Goal: Information Seeking & Learning: Learn about a topic

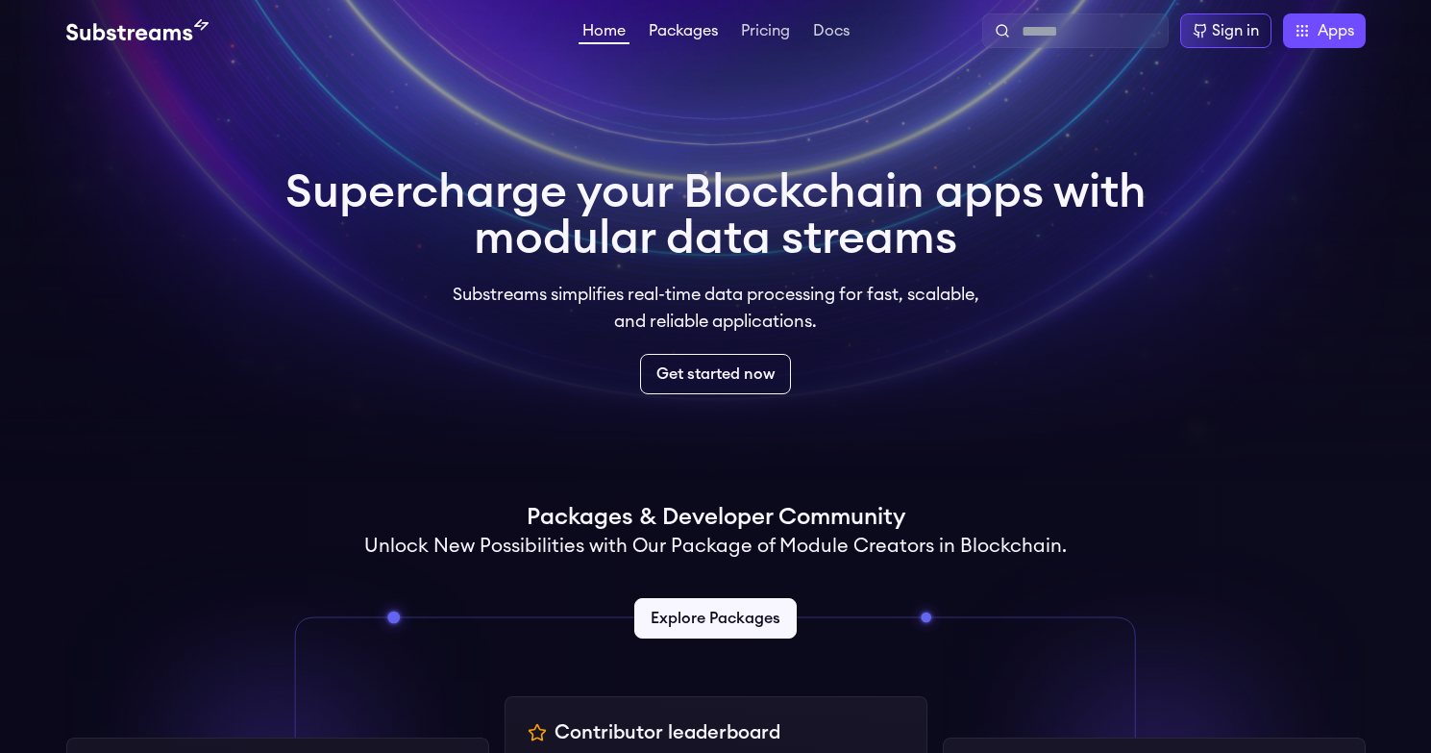
click at [688, 30] on link "Packages" at bounding box center [683, 32] width 77 height 19
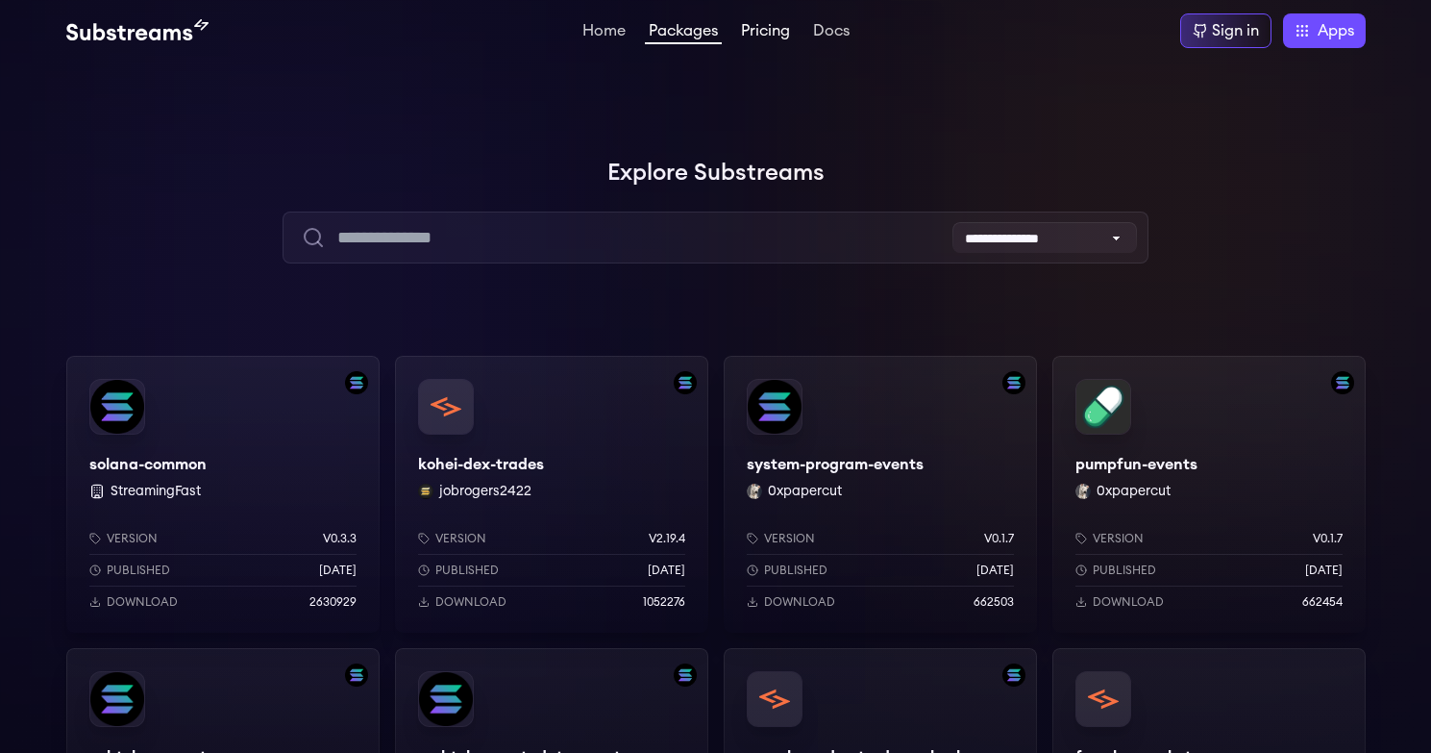
click at [767, 39] on link "Pricing" at bounding box center [765, 32] width 57 height 19
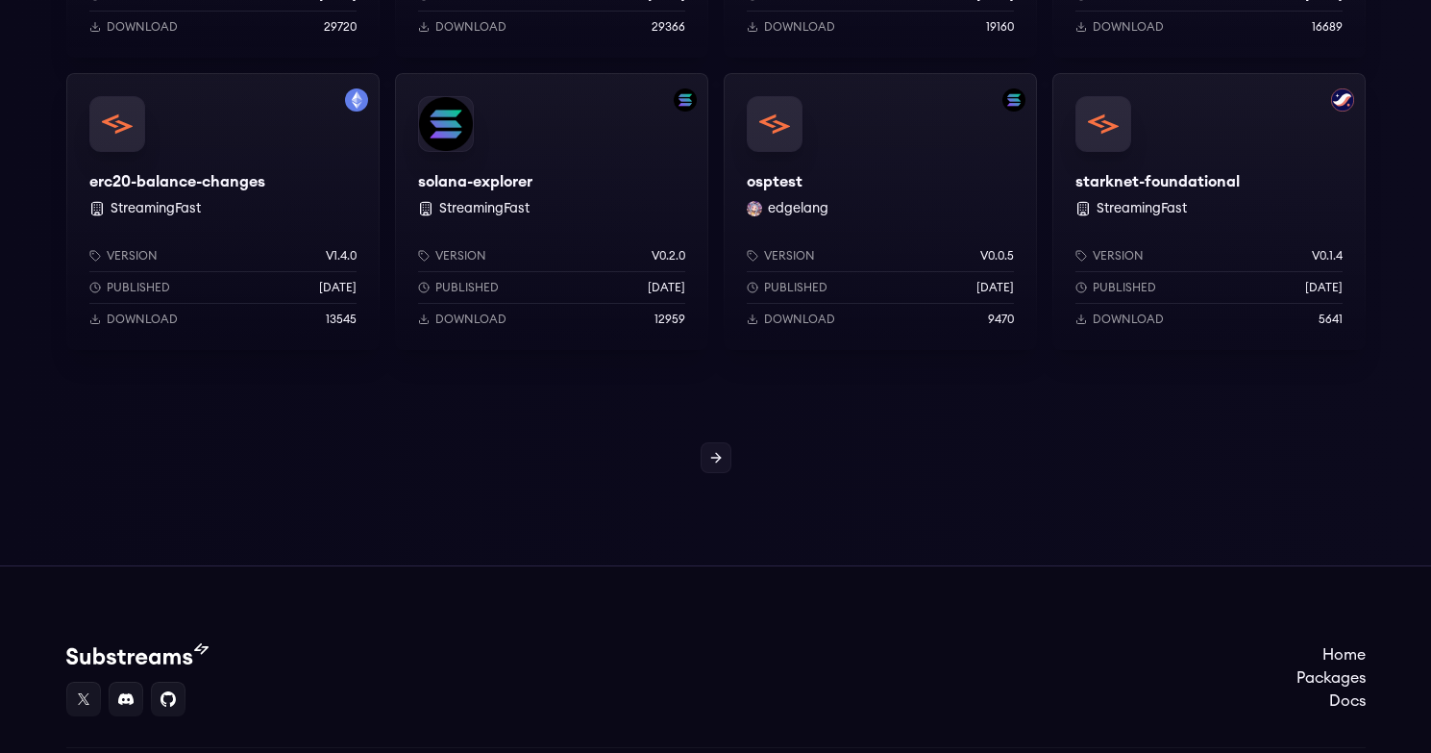
scroll to position [1737, 0]
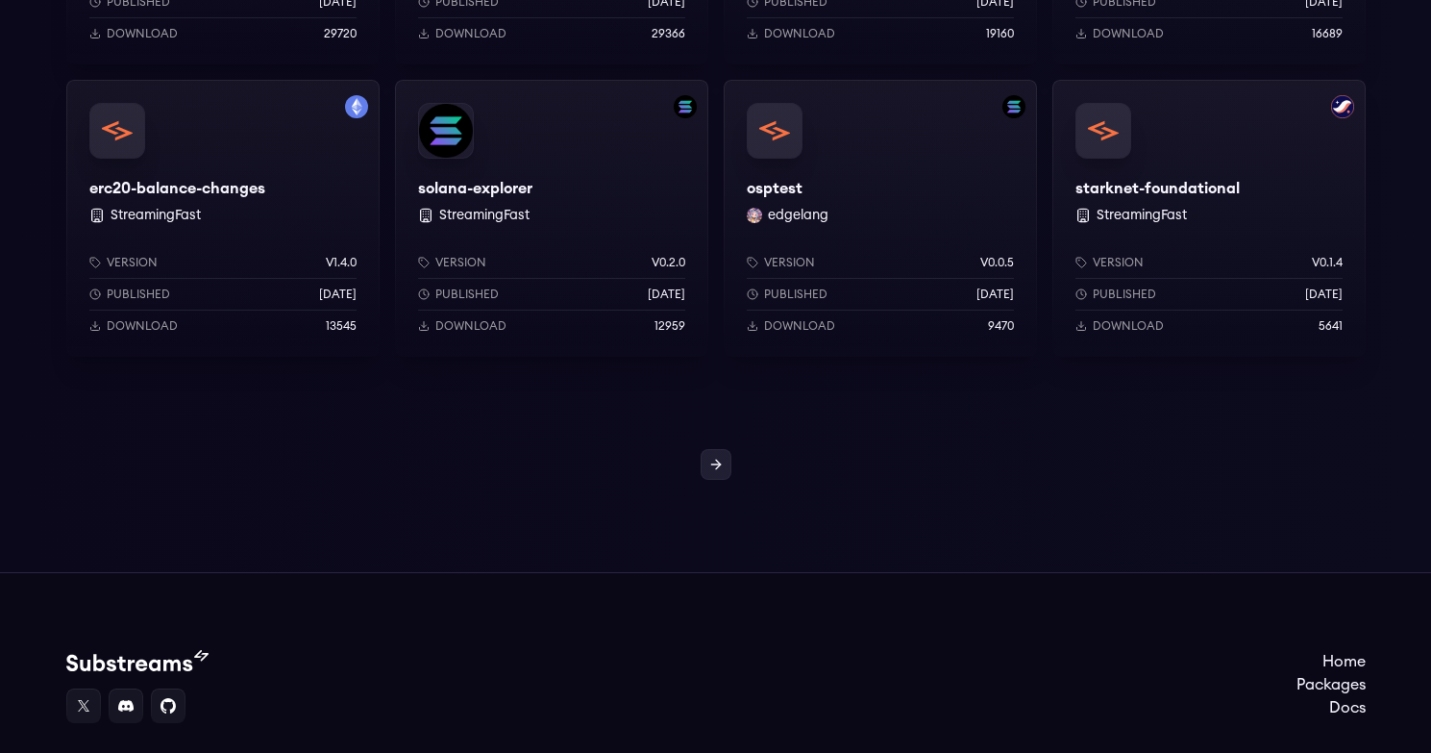
click at [718, 467] on icon at bounding box center [715, 464] width 15 height 15
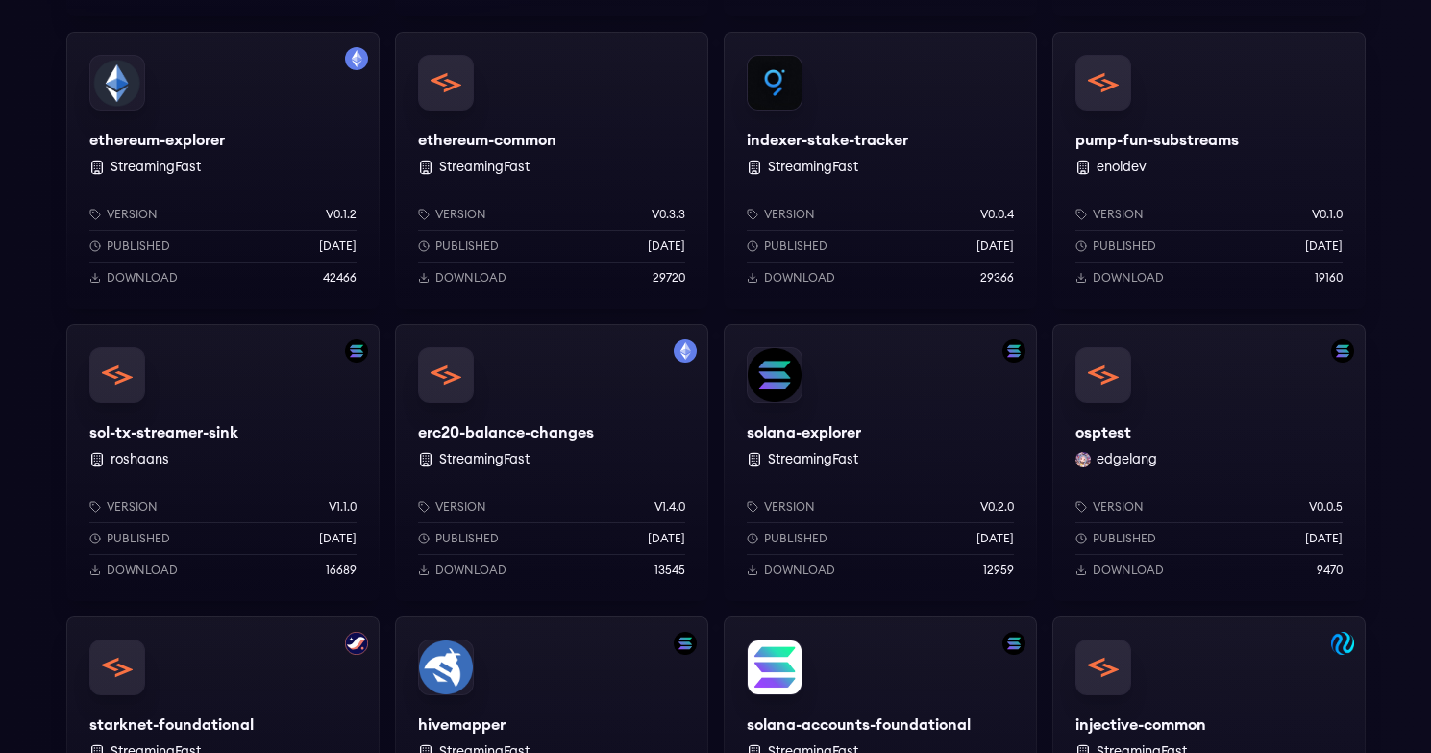
scroll to position [896, 0]
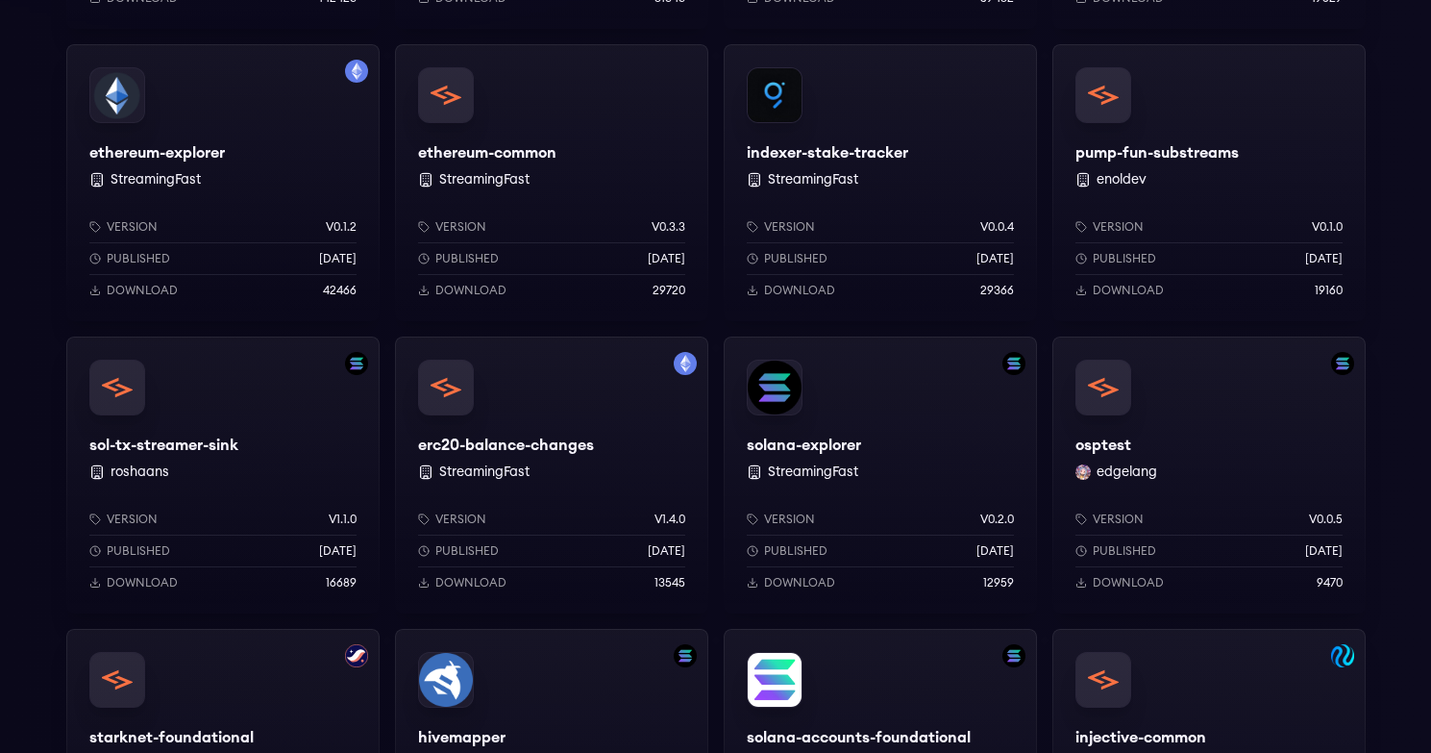
click at [194, 147] on div "ethereum-explorer StreamingFast Version v0.1.2 Published 1 years ago Download 4…" at bounding box center [222, 182] width 313 height 277
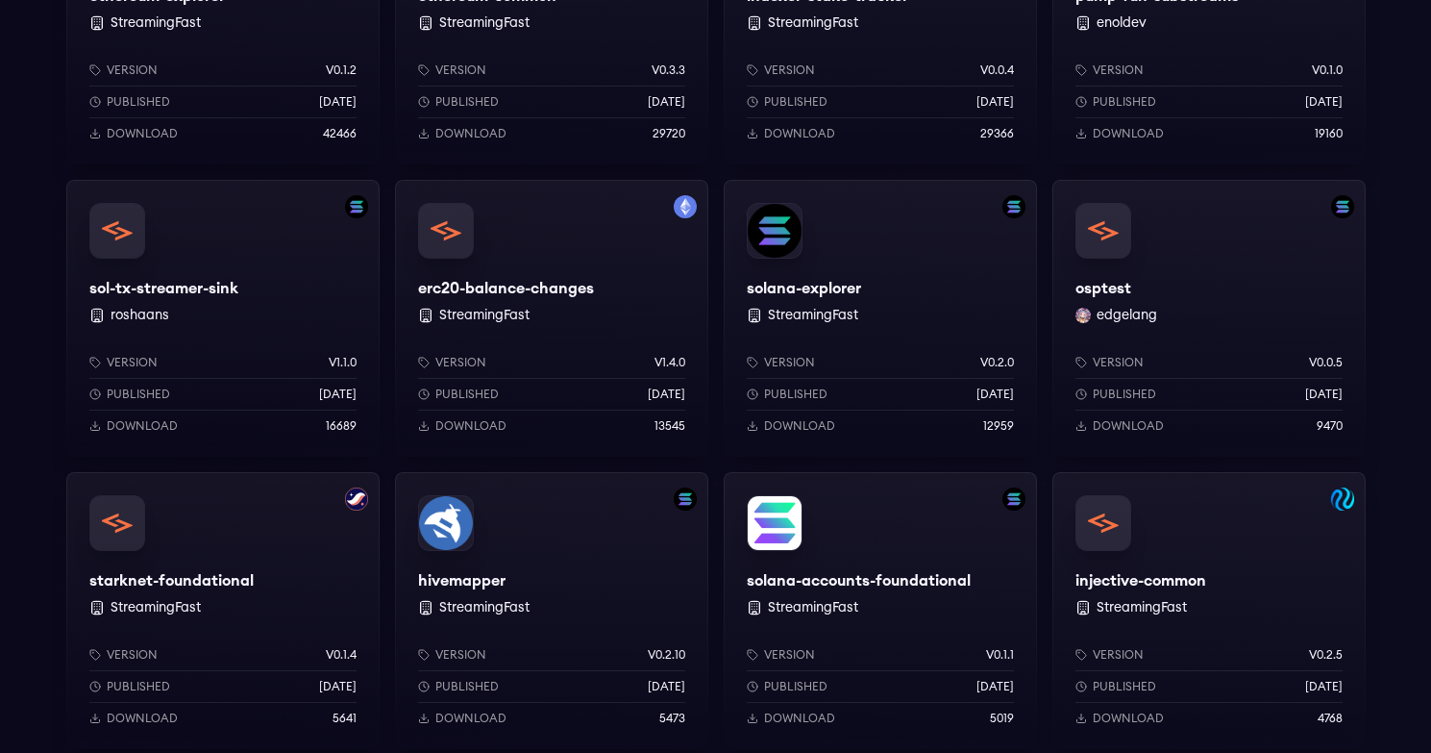
scroll to position [1893, 0]
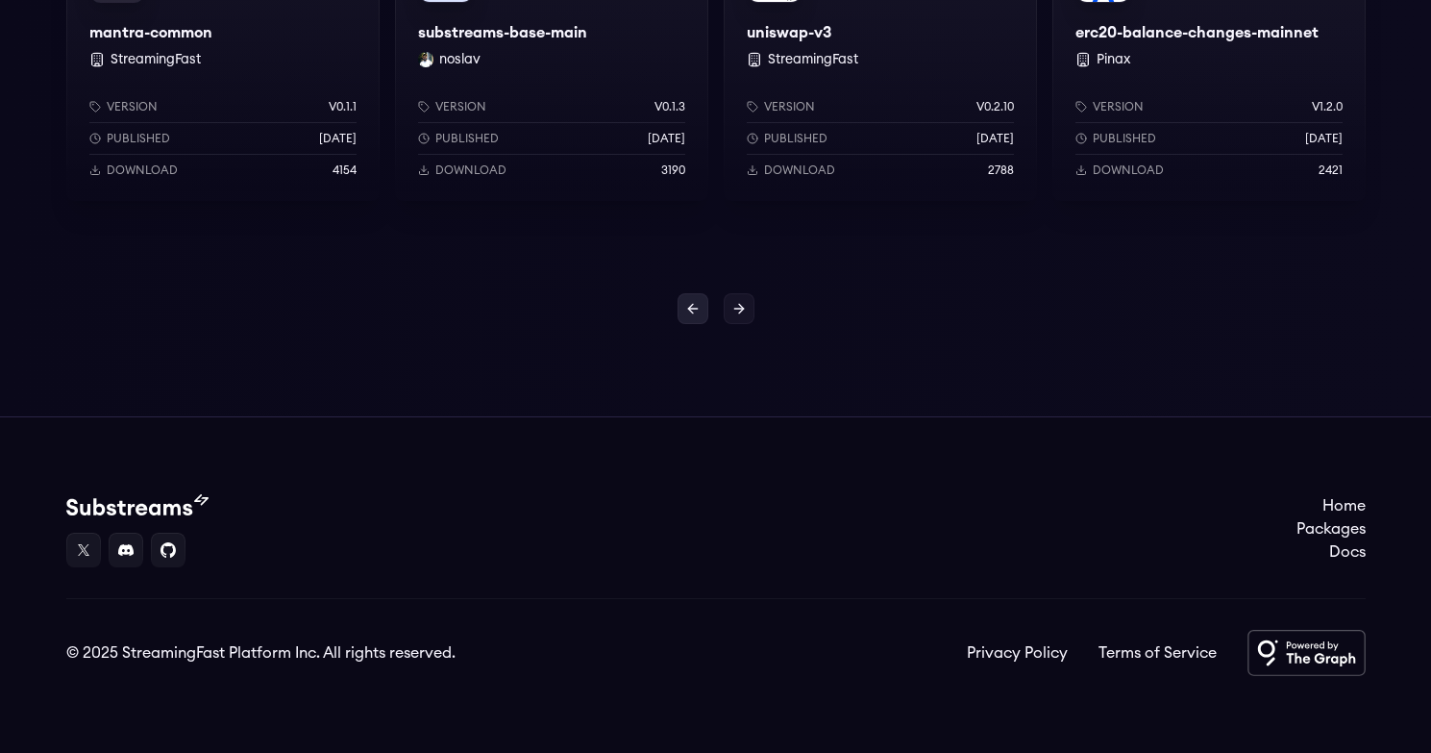
click at [694, 306] on icon at bounding box center [692, 308] width 15 height 15
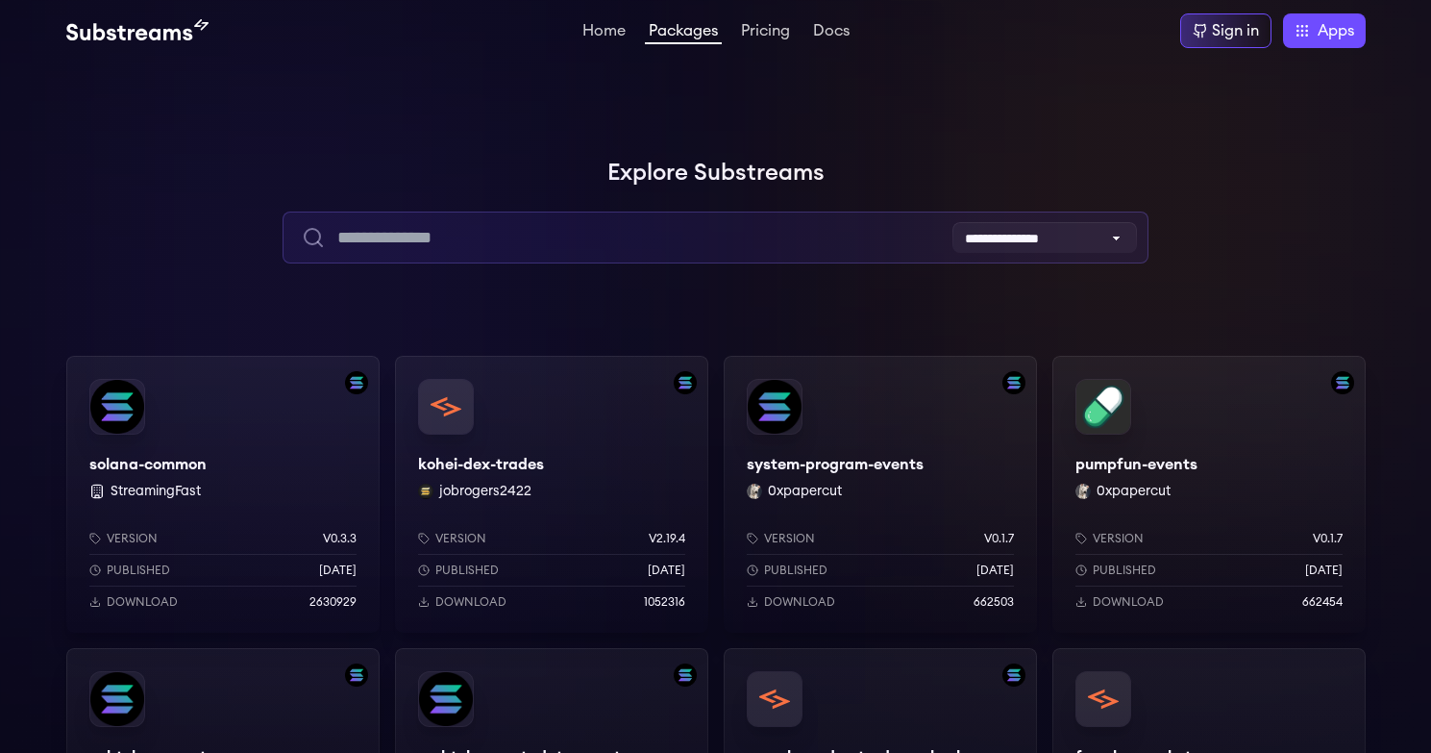
click at [444, 247] on input "text" at bounding box center [716, 237] width 866 height 52
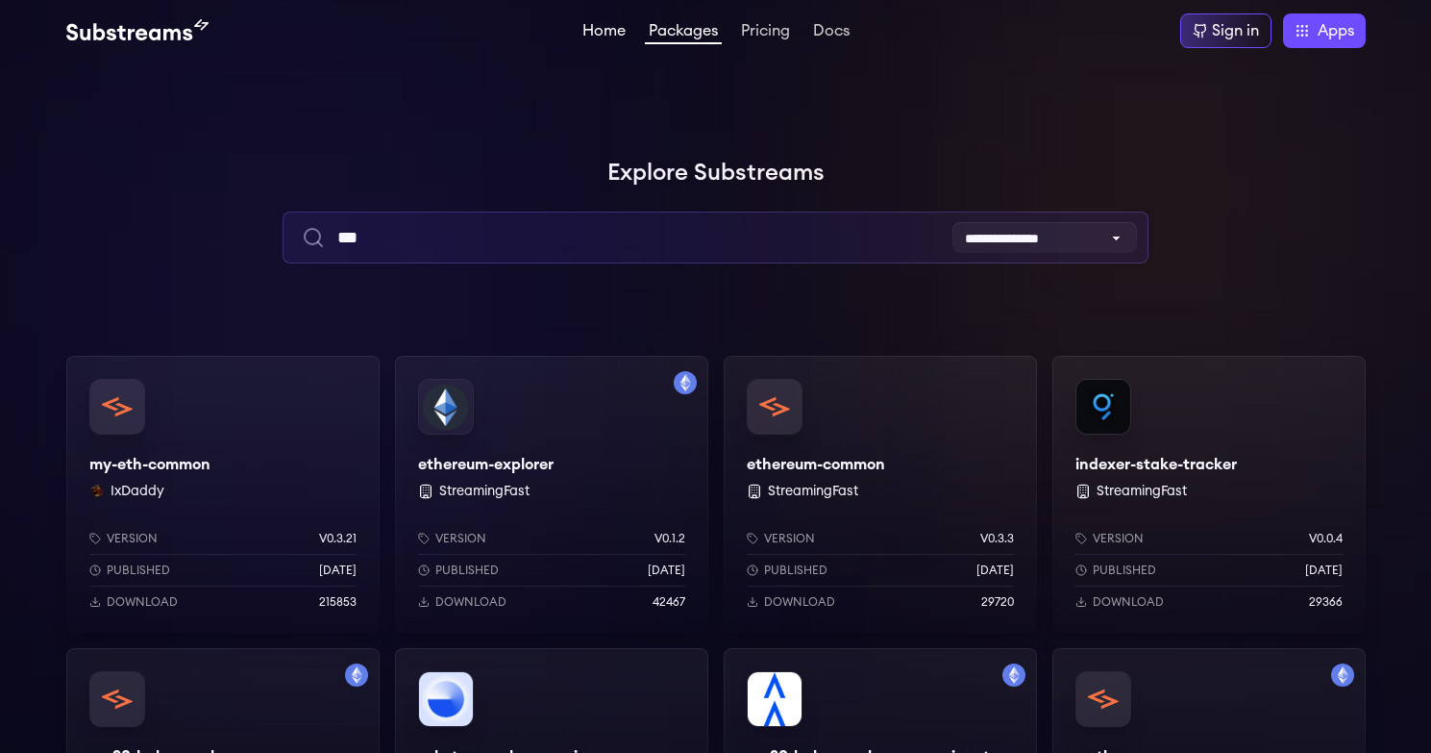
type input "***"
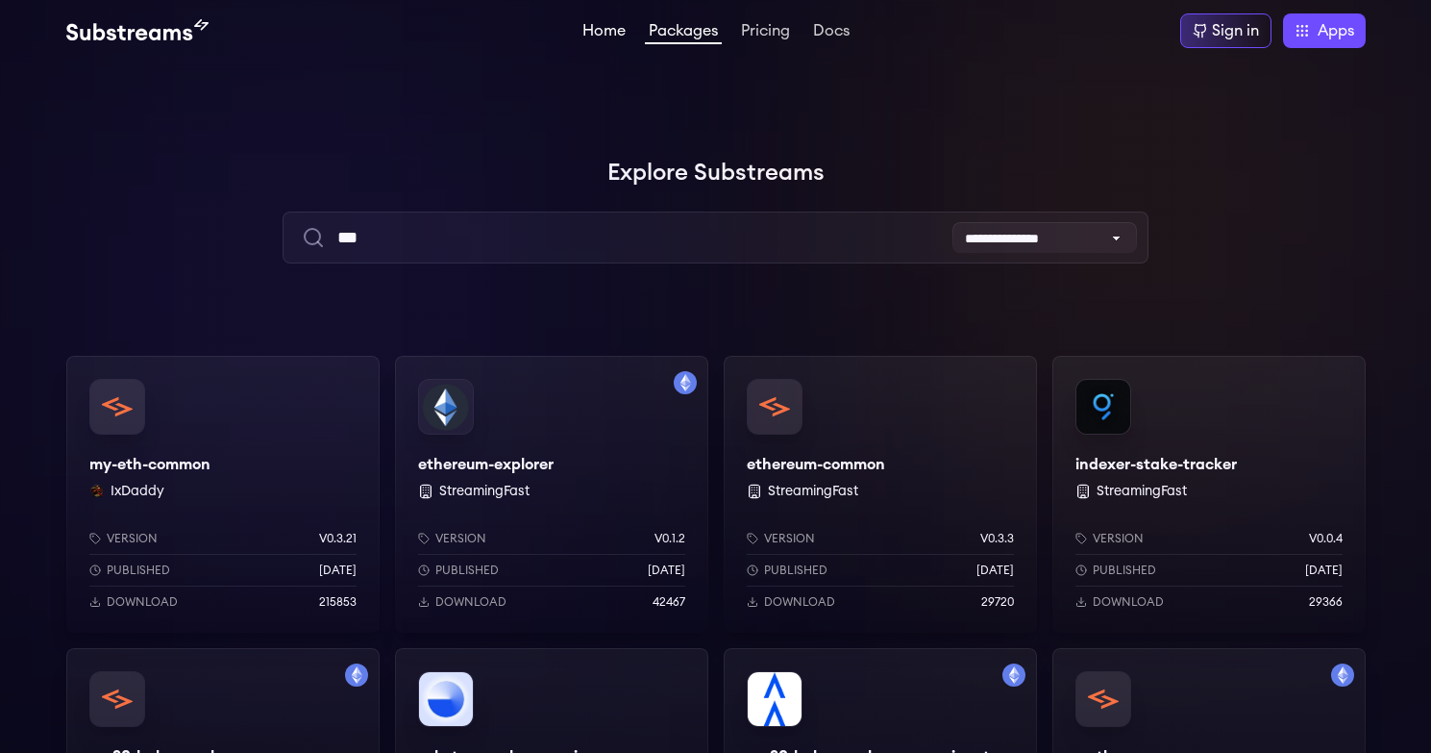
click at [613, 35] on link "Home" at bounding box center [604, 32] width 51 height 19
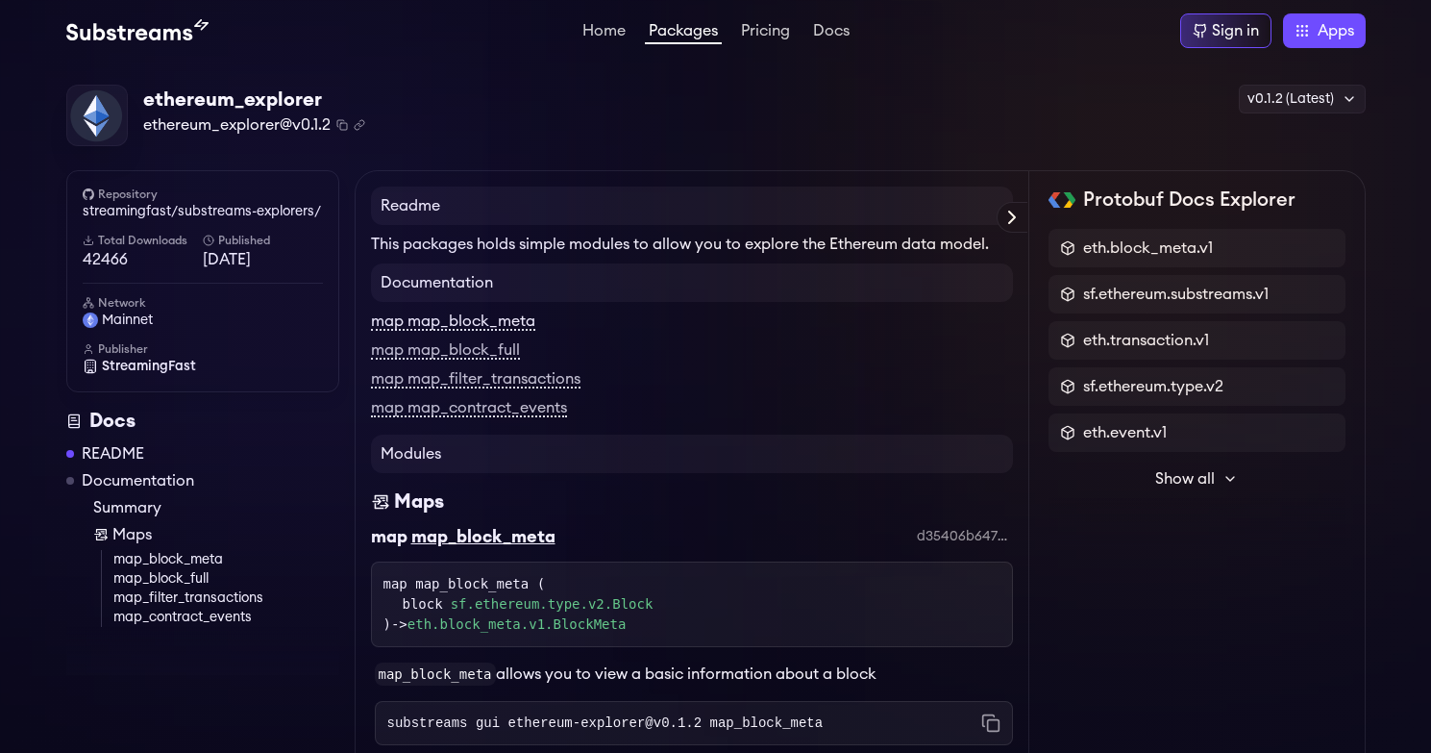
click at [477, 325] on link "map map_block_meta" at bounding box center [453, 321] width 164 height 17
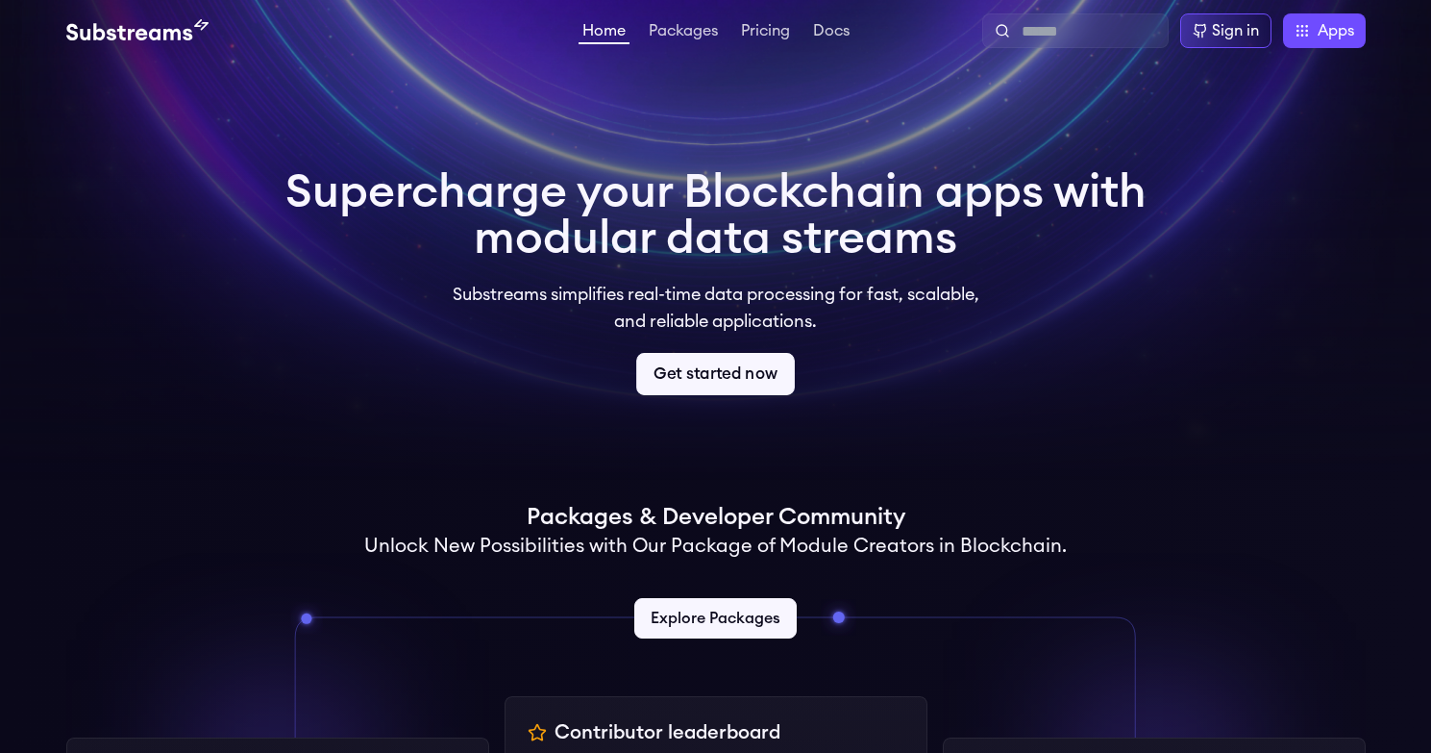
click at [699, 375] on link "Get started now" at bounding box center [715, 374] width 159 height 42
